Goal: Task Accomplishment & Management: Manage account settings

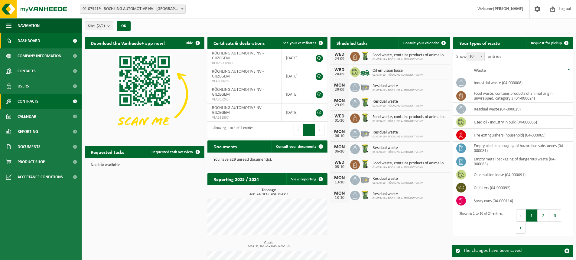
click at [73, 101] on span at bounding box center [75, 101] width 14 height 15
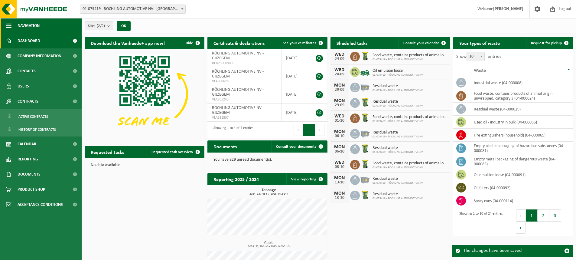
click at [9, 27] on span "button" at bounding box center [8, 25] width 5 height 15
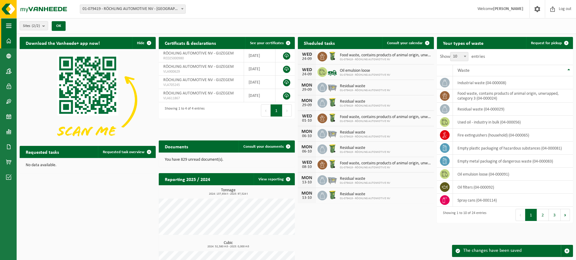
click at [9, 27] on span "button" at bounding box center [8, 25] width 5 height 15
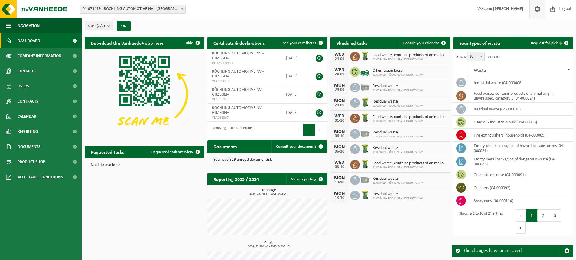
click at [536, 9] on span at bounding box center [537, 9] width 9 height 18
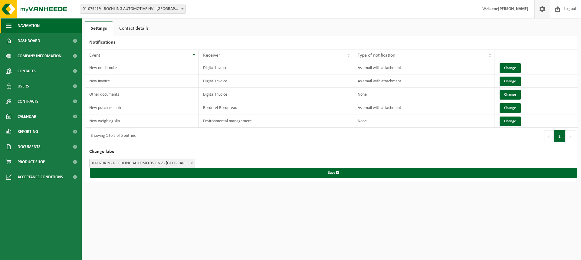
click at [8, 26] on span "button" at bounding box center [8, 25] width 5 height 15
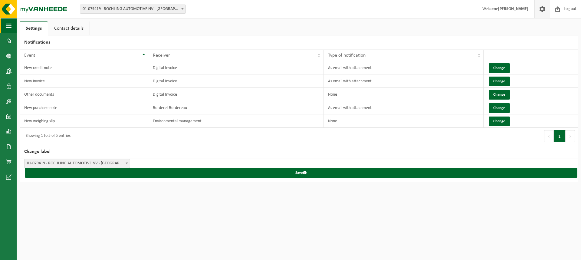
click at [8, 26] on span "button" at bounding box center [8, 25] width 5 height 15
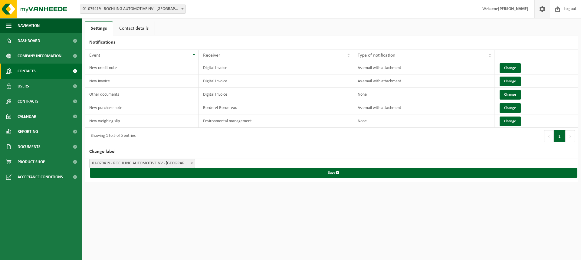
click at [29, 70] on span "Contacts" at bounding box center [27, 71] width 18 height 15
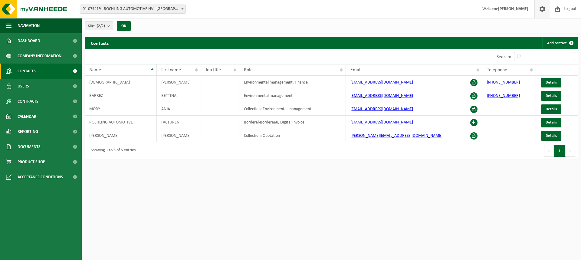
click at [542, 9] on span at bounding box center [542, 9] width 9 height 18
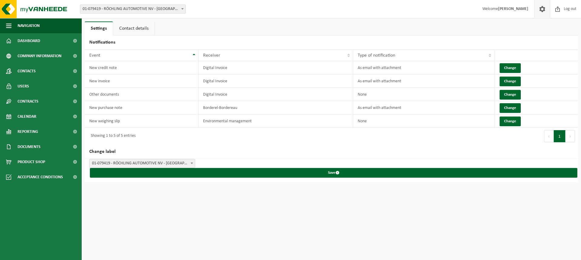
click at [146, 27] on link "Contact details" at bounding box center [133, 28] width 41 height 14
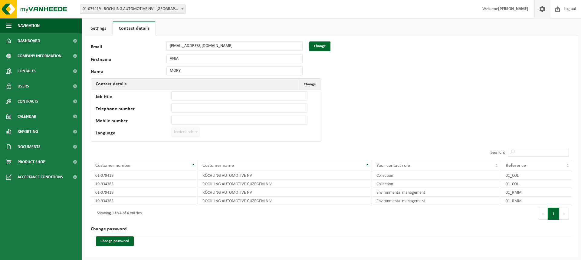
click at [197, 132] on b at bounding box center [196, 132] width 2 height 2
click at [100, 29] on link "Settings" at bounding box center [99, 28] width 28 height 14
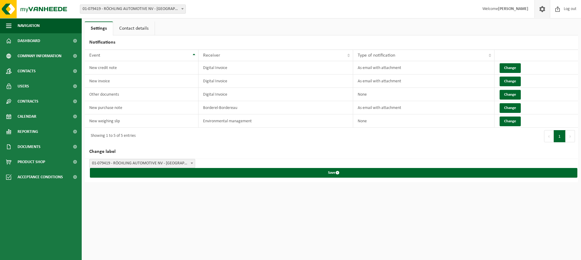
click at [131, 27] on link "Contact details" at bounding box center [133, 28] width 41 height 14
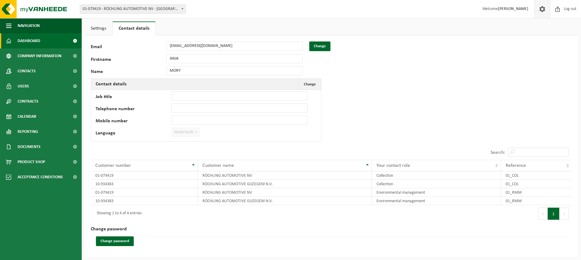
click at [24, 41] on span "Dashboard" at bounding box center [29, 40] width 23 height 15
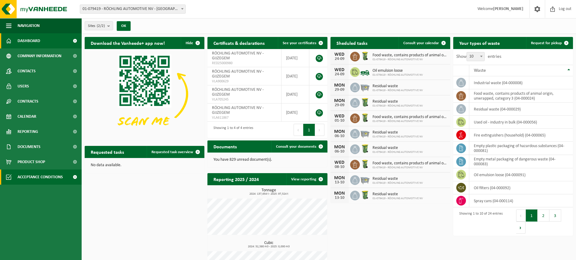
click at [74, 178] on span at bounding box center [75, 176] width 14 height 15
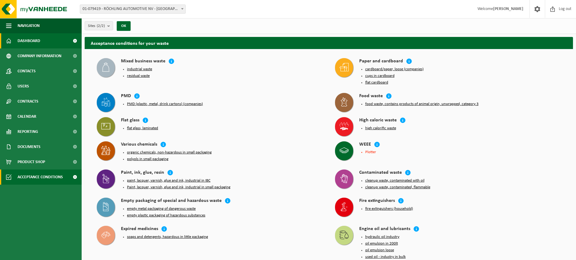
click at [75, 39] on span at bounding box center [75, 40] width 14 height 15
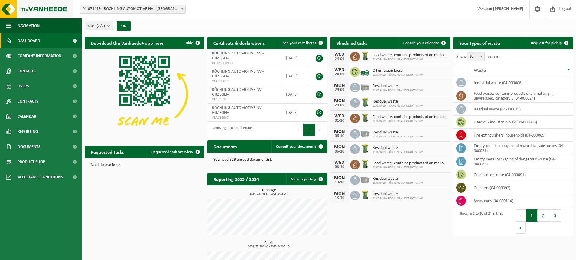
click at [8, 9] on img at bounding box center [36, 9] width 73 height 18
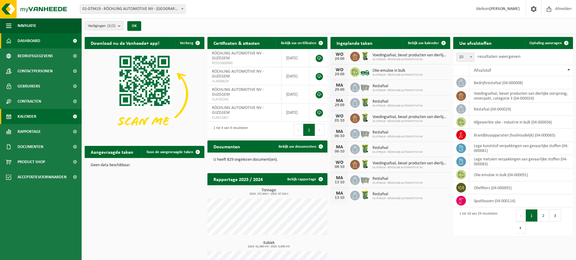
click at [27, 117] on span "Kalender" at bounding box center [27, 116] width 19 height 15
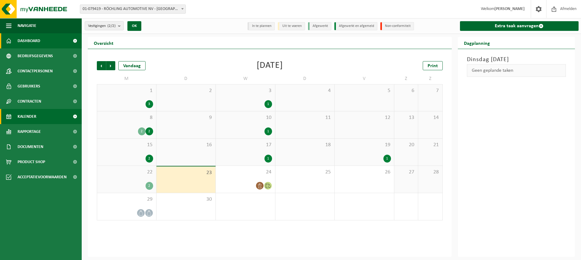
click at [42, 40] on link "Dashboard" at bounding box center [41, 40] width 82 height 15
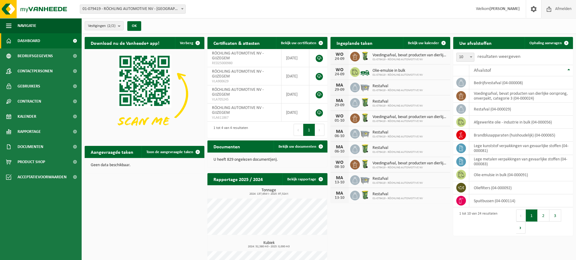
click at [559, 9] on span "Afmelden" at bounding box center [563, 9] width 19 height 18
click at [557, 9] on span "Afmelden" at bounding box center [563, 9] width 19 height 18
click at [297, 148] on span "Bekijk uw documenten" at bounding box center [298, 147] width 38 height 4
click at [555, 8] on span "Afmelden" at bounding box center [563, 9] width 19 height 18
